Goal: Navigation & Orientation: Find specific page/section

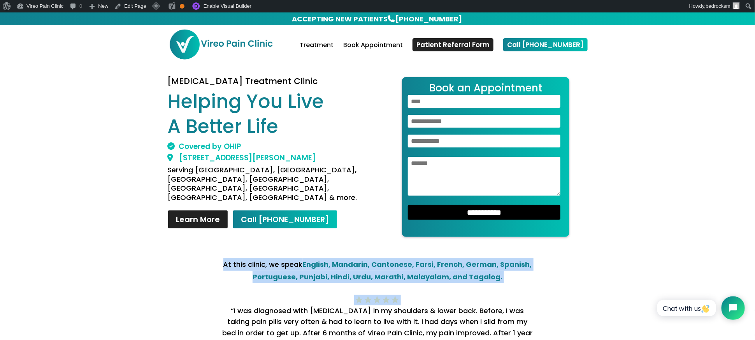
drag, startPoint x: 336, startPoint y: 276, endPoint x: 543, endPoint y: 296, distance: 208.7
click at [543, 296] on div "At this clinic, we speak English, Mandarin, Cantonese, Farsi, French, German, S…" at bounding box center [377, 325] width 420 height 135
click at [551, 291] on div "At this clinic, we speak English, Mandarin, Cantonese, Farsi, French, German, S…" at bounding box center [377, 325] width 420 height 135
